Goal: Transaction & Acquisition: Subscribe to service/newsletter

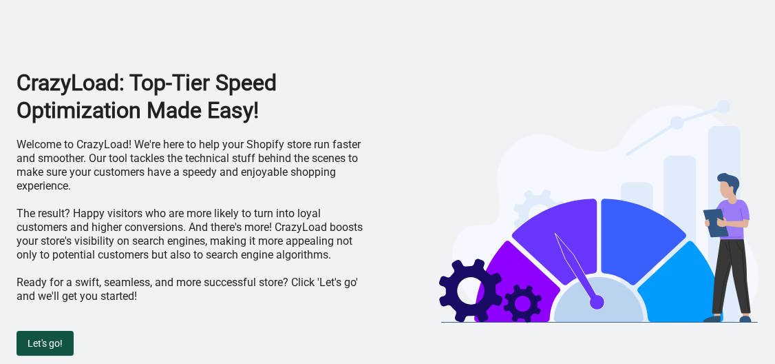
click at [40, 346] on span "Let's go!" at bounding box center [45, 342] width 35 height 11
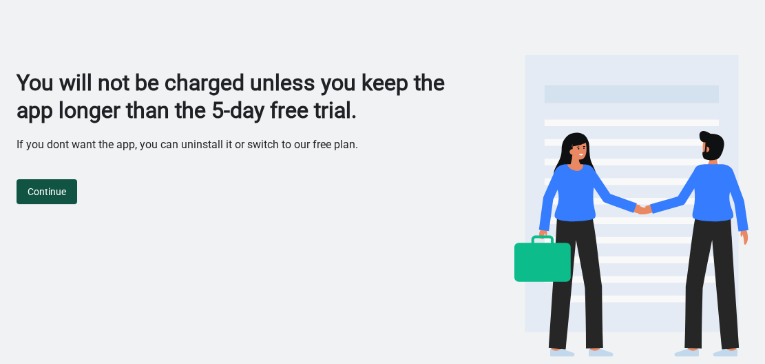
click at [48, 195] on span "Continue" at bounding box center [47, 191] width 39 height 11
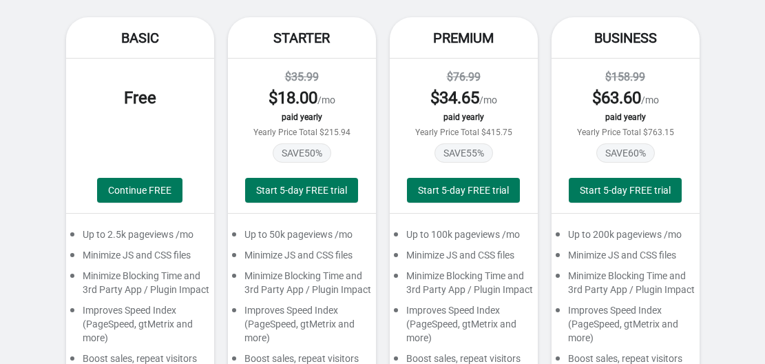
scroll to position [69, 0]
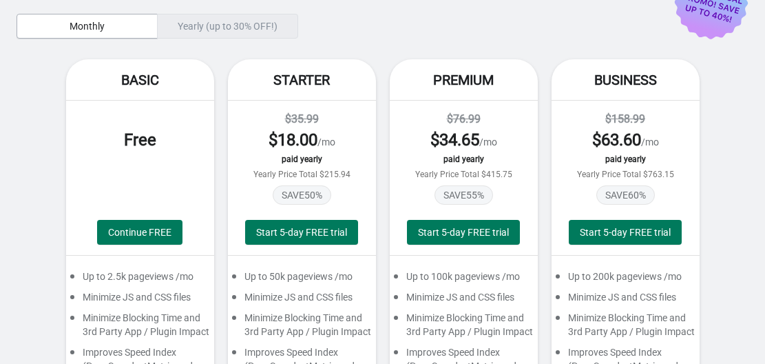
drag, startPoint x: 609, startPoint y: 234, endPoint x: 775, endPoint y: 218, distance: 166.7
click at [765, 218] on html "Pick your plan. Explore our pricing plans to increase sales today. Save more wi…" at bounding box center [382, 113] width 765 height 364
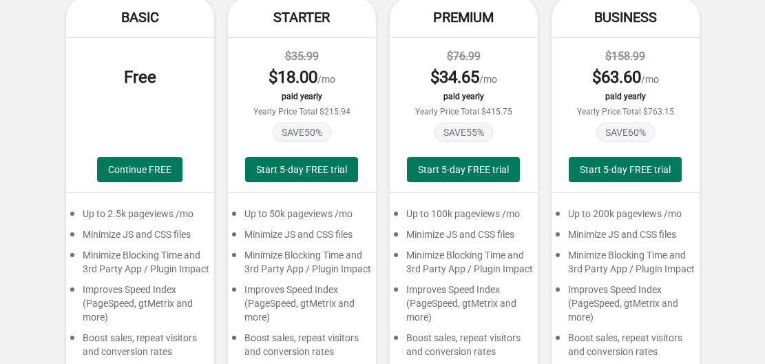
scroll to position [207, 0]
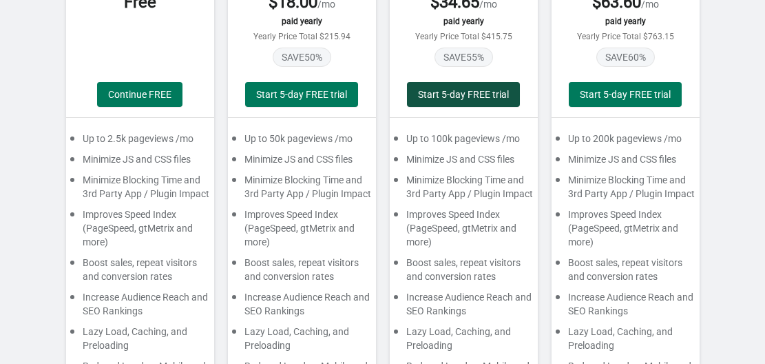
click at [440, 93] on span "Start 5-day FREE trial" at bounding box center [463, 94] width 91 height 11
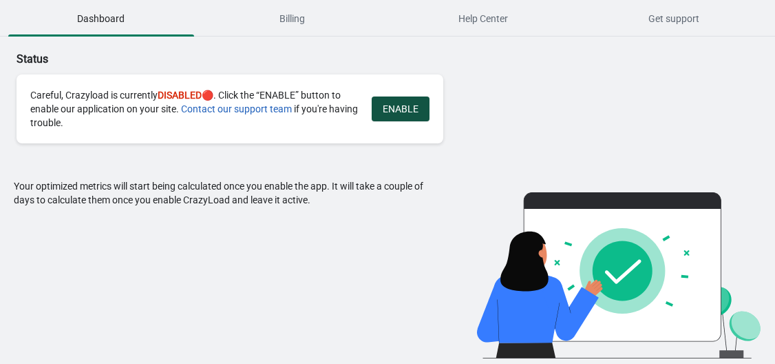
click at [406, 109] on span "ENABLE" at bounding box center [401, 108] width 36 height 11
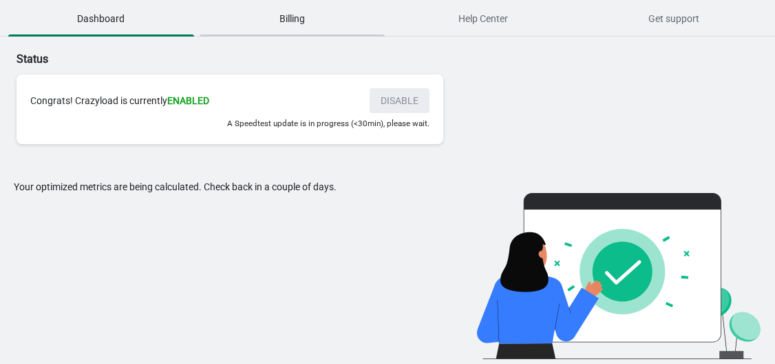
click at [304, 20] on span "Billing" at bounding box center [293, 18] width 186 height 25
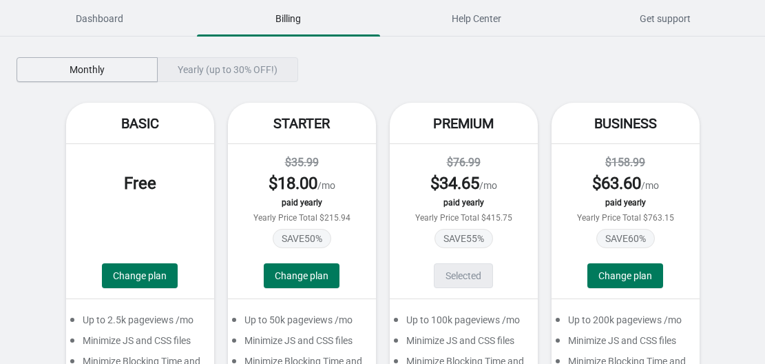
click at [84, 62] on button "Monthly" at bounding box center [87, 69] width 141 height 25
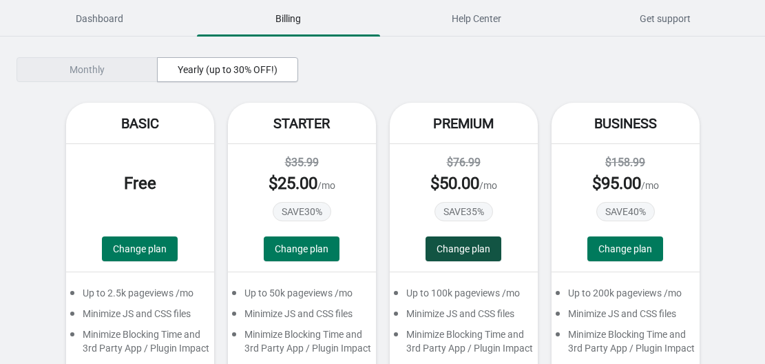
click at [454, 253] on span "Change plan" at bounding box center [463, 248] width 54 height 11
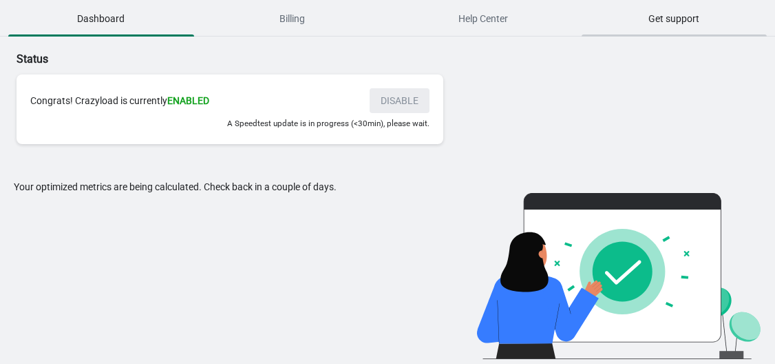
click at [669, 29] on span "Get support" at bounding box center [675, 18] width 186 height 25
click at [480, 23] on span "Help Center" at bounding box center [483, 18] width 186 height 25
click at [310, 22] on span "Billing" at bounding box center [293, 18] width 186 height 25
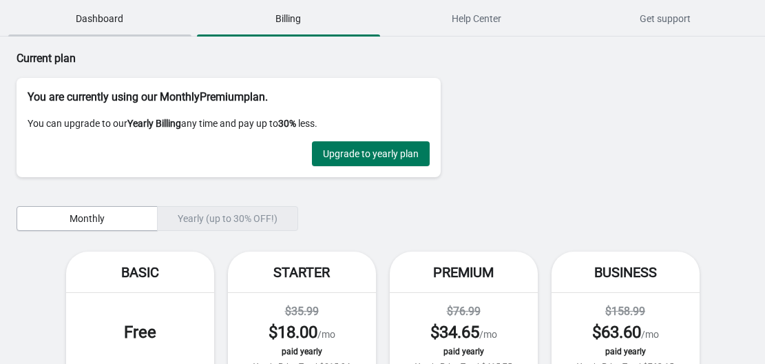
click at [92, 23] on span "Dashboard" at bounding box center [99, 18] width 183 height 25
